Goal: Information Seeking & Learning: Learn about a topic

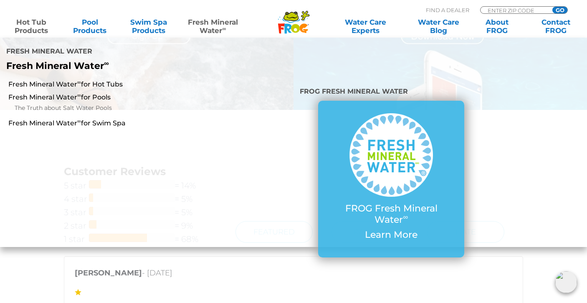
scroll to position [1512, 0]
click at [307, 260] on div "Matt Collins - April 7, 2025 Where can I find these online? Why doesn't Amazon …" at bounding box center [293, 292] width 459 height 73
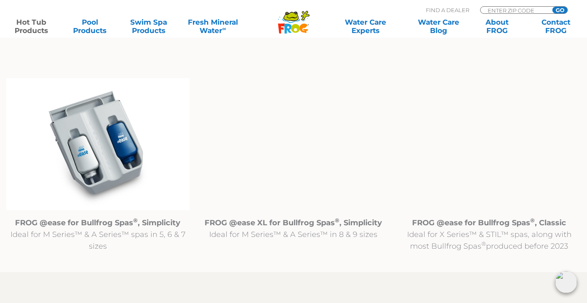
scroll to position [841, 0]
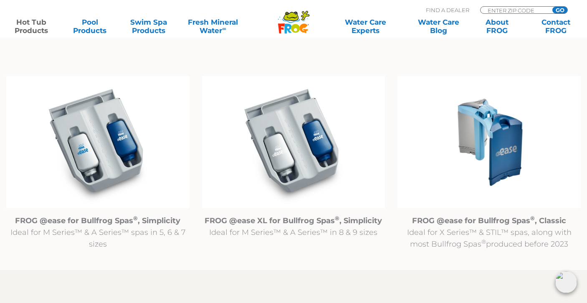
click at [499, 152] on img at bounding box center [489, 142] width 183 height 132
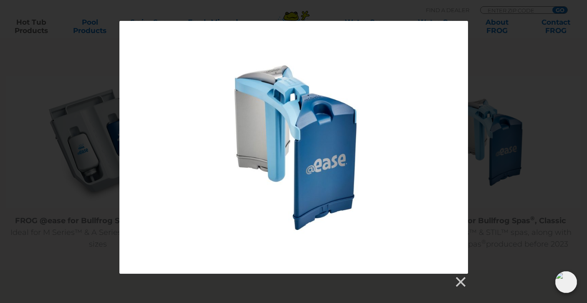
click at [350, 150] on div at bounding box center [293, 147] width 349 height 253
click at [463, 281] on link at bounding box center [460, 282] width 13 height 13
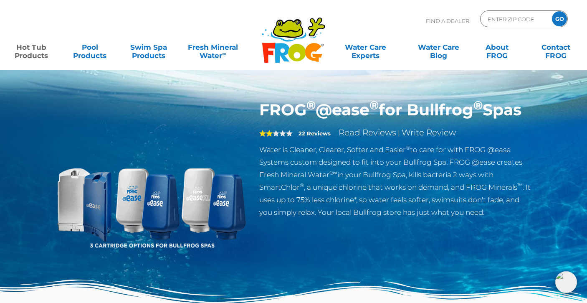
scroll to position [0, 0]
click at [93, 194] on img at bounding box center [151, 195] width 191 height 191
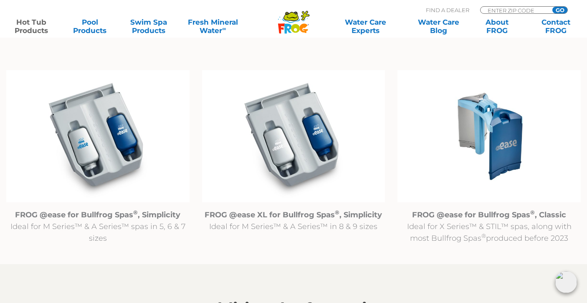
scroll to position [848, 0]
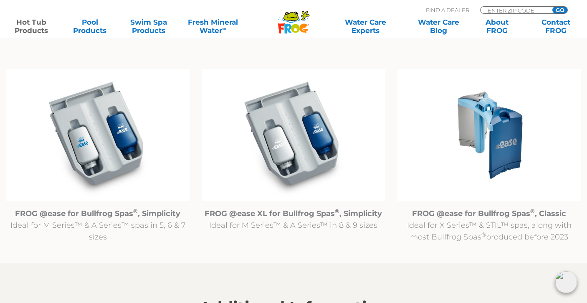
click at [506, 147] on img at bounding box center [489, 135] width 183 height 132
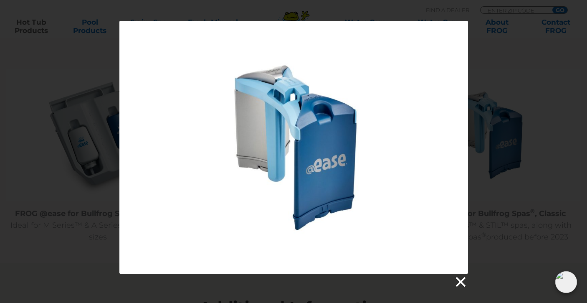
click at [460, 281] on link at bounding box center [460, 282] width 13 height 13
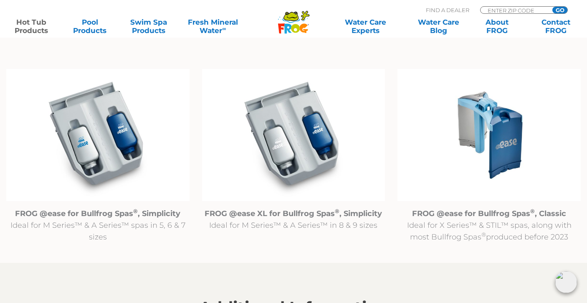
click at [475, 214] on strong "FROG @ease for Bullfrog Spas ® , Classic" at bounding box center [489, 213] width 154 height 9
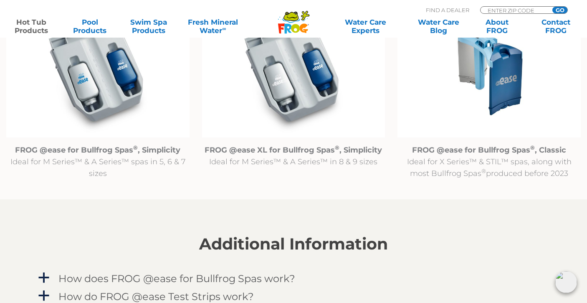
scroll to position [914, 0]
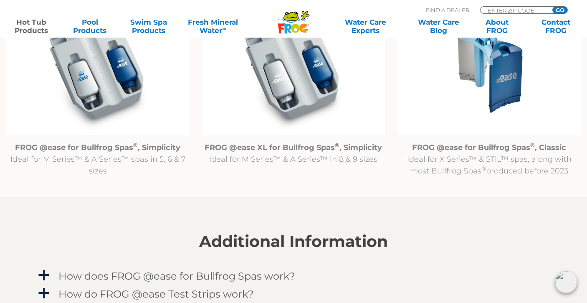
click at [480, 170] on p "FROG @ease for Bullfrog Spas ® , Classic Ideal for X Series™ & STIL™ spas, alon…" at bounding box center [489, 159] width 183 height 35
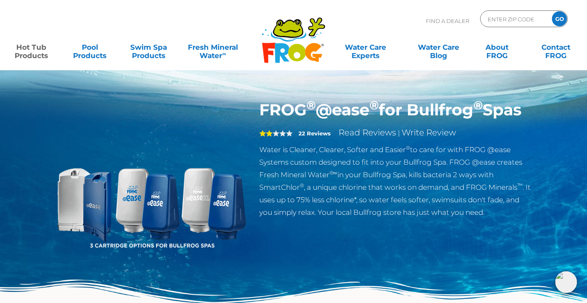
scroll to position [0, 0]
